Goal: Task Accomplishment & Management: Manage account settings

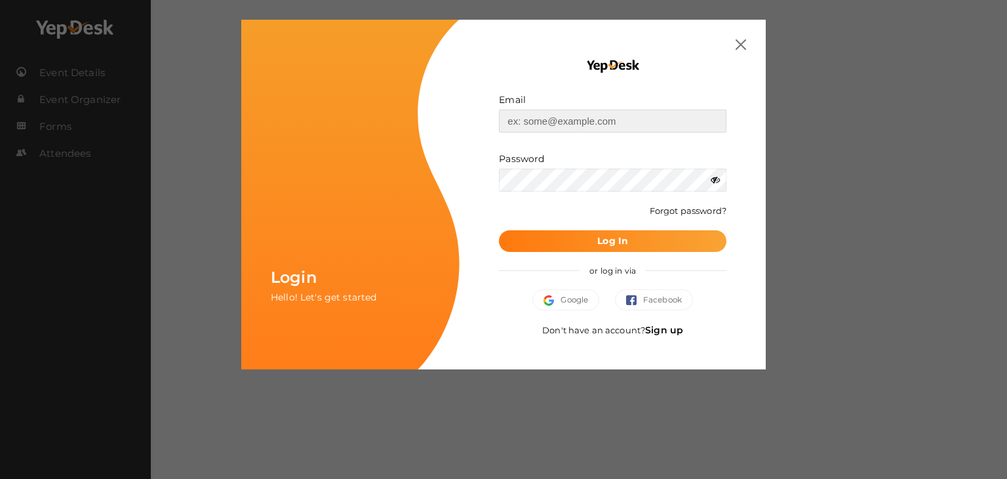
type input "[EMAIL_ADDRESS][DOMAIN_NAME]"
click at [640, 236] on button "Log In" at bounding box center [613, 241] width 228 height 22
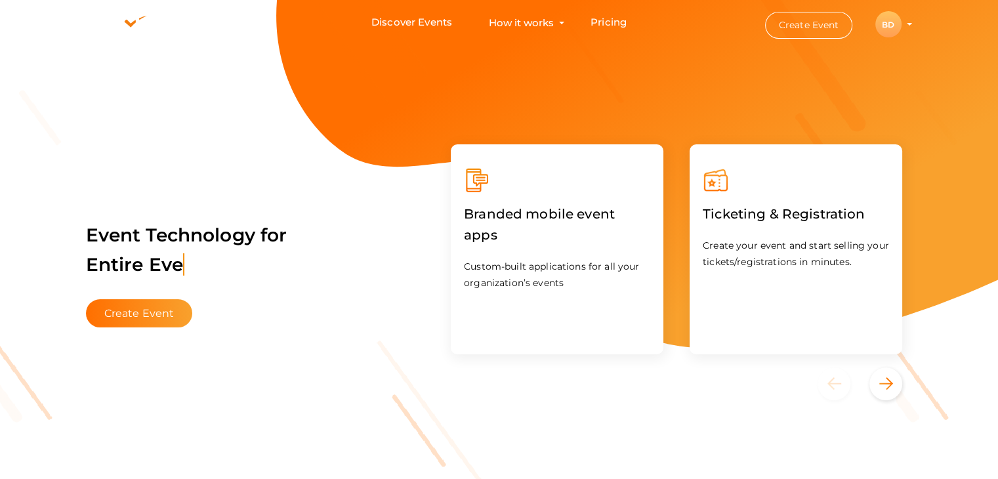
click at [893, 18] on div "BD" at bounding box center [888, 24] width 26 height 26
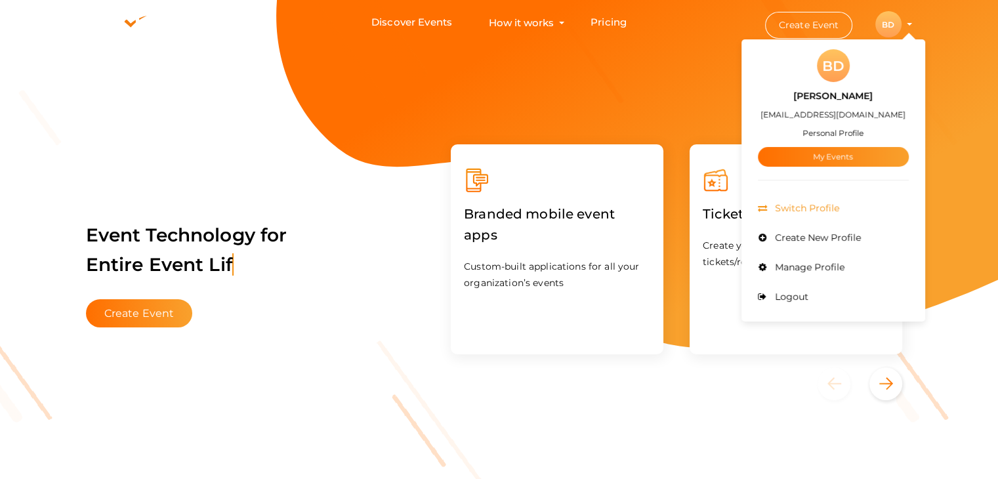
click at [828, 211] on span "Switch Profile" at bounding box center [805, 208] width 68 height 12
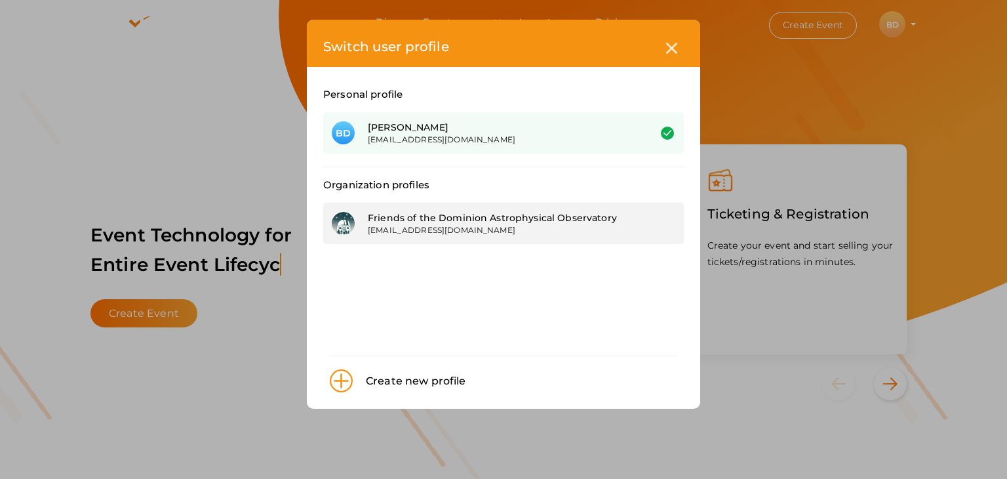
click at [522, 231] on div "[EMAIL_ADDRESS][DOMAIN_NAME]" at bounding box center [499, 229] width 262 height 11
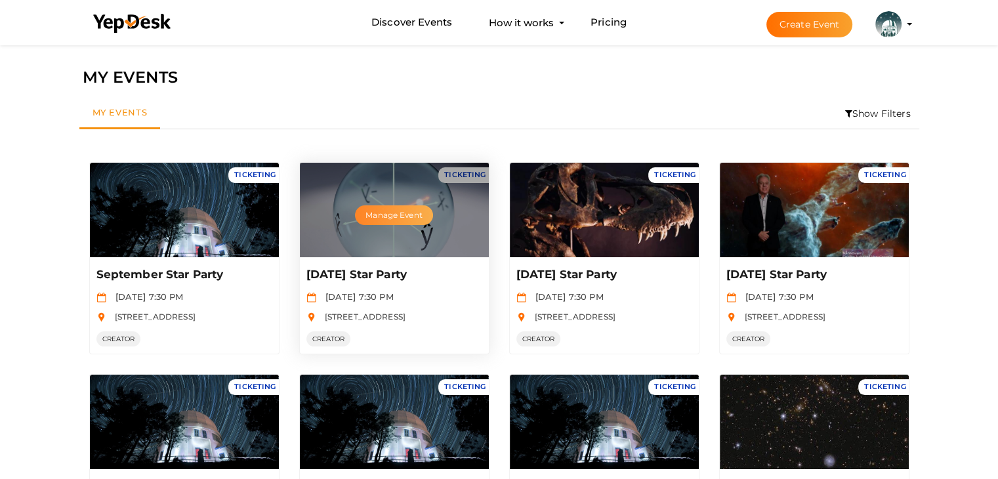
click at [402, 221] on button "Manage Event" at bounding box center [393, 215] width 77 height 20
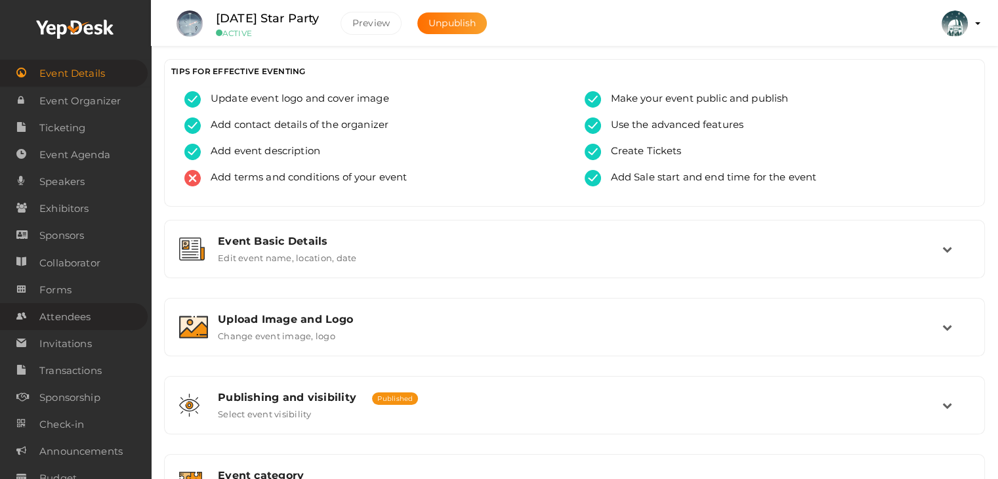
click at [75, 315] on span "Attendees" at bounding box center [64, 317] width 51 height 26
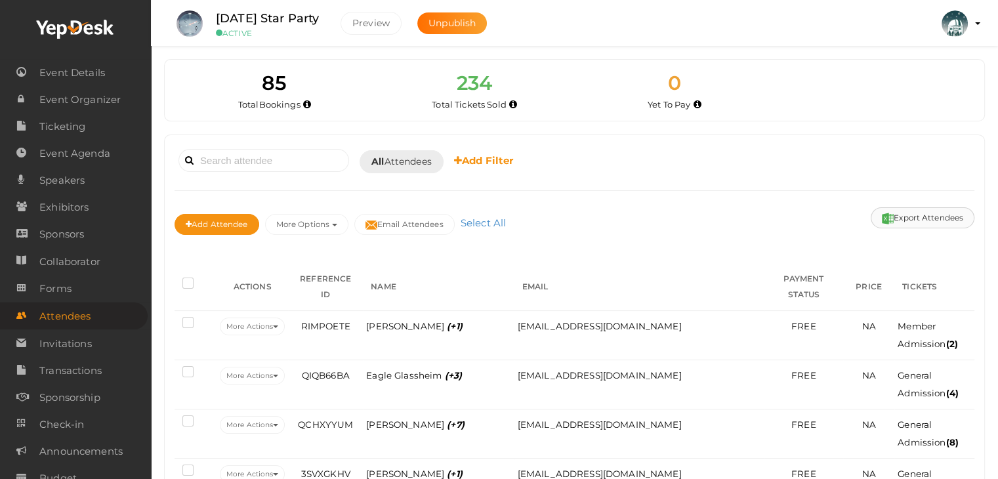
click at [934, 216] on button "Export Attendees" at bounding box center [922, 217] width 104 height 21
